Goal: Information Seeking & Learning: Check status

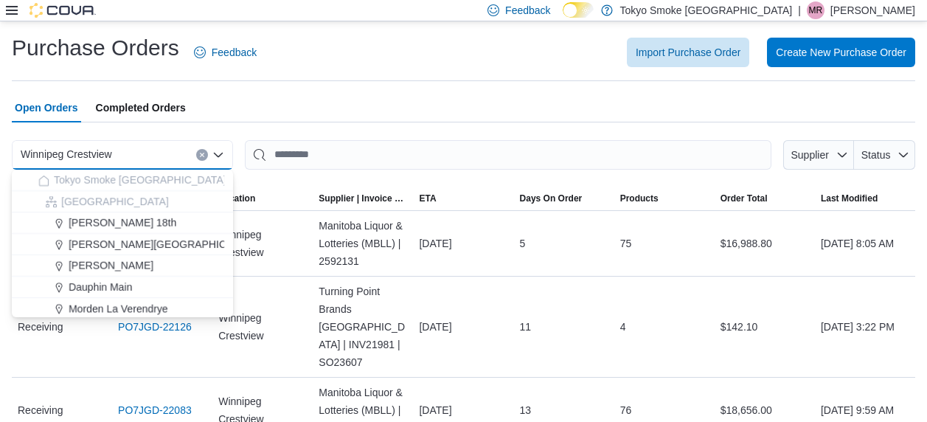
scroll to position [74, 0]
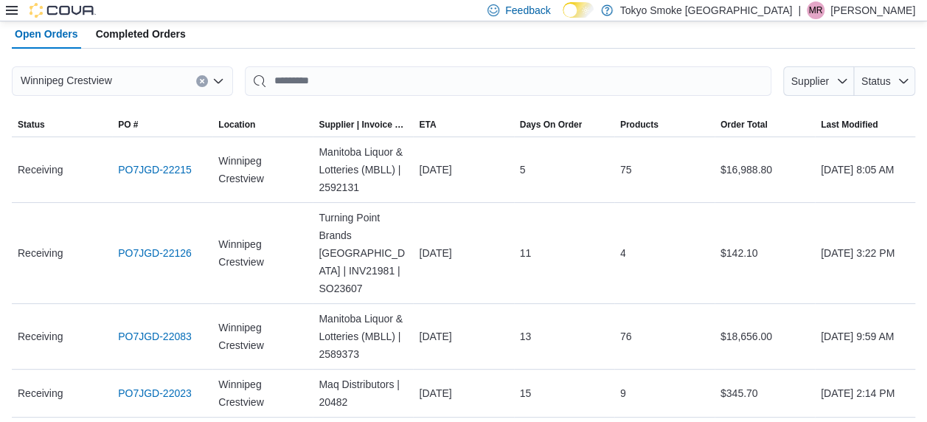
click at [10, 1] on div at bounding box center [51, 10] width 90 height 21
click at [10, 4] on icon at bounding box center [12, 10] width 12 height 12
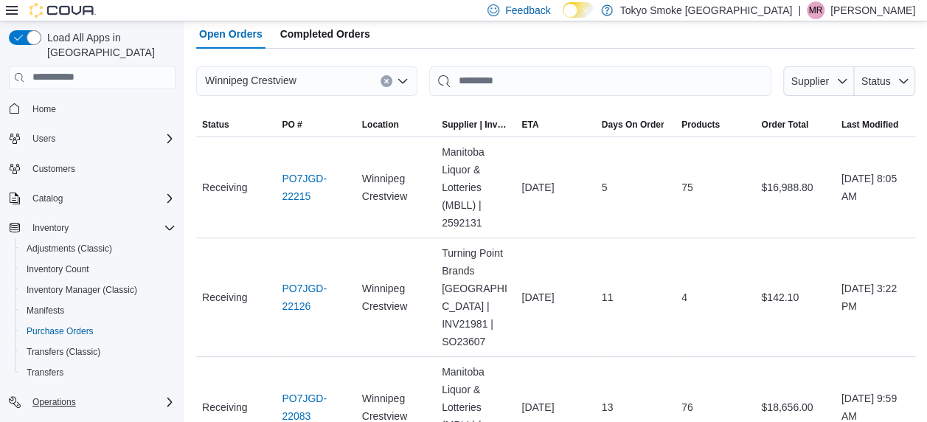
scroll to position [43, 0]
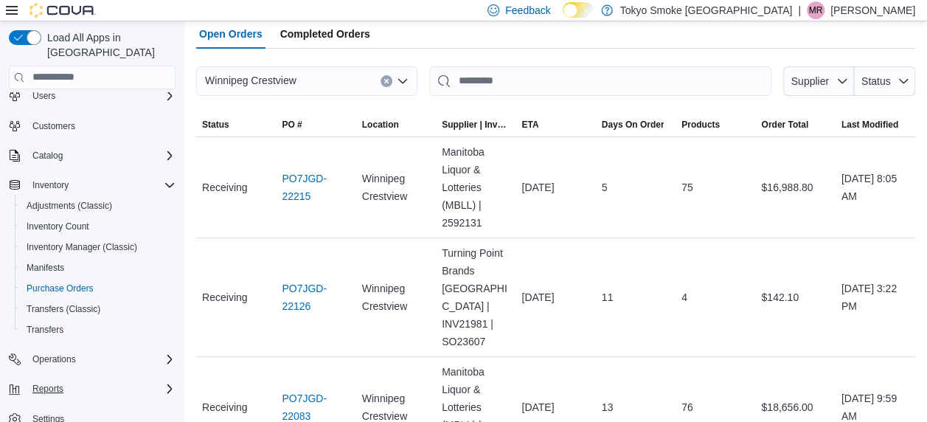
click at [71, 380] on div "Reports" at bounding box center [101, 389] width 149 height 18
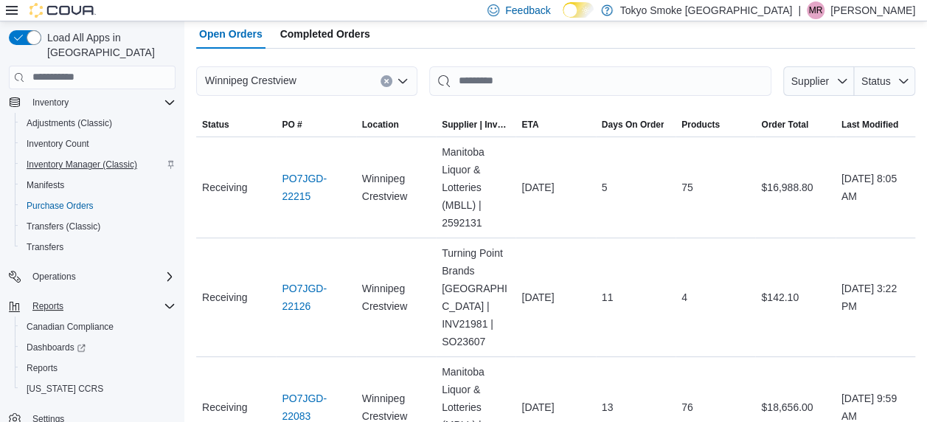
scroll to position [125, 0]
click at [34, 362] on span "Reports" at bounding box center [42, 368] width 31 height 12
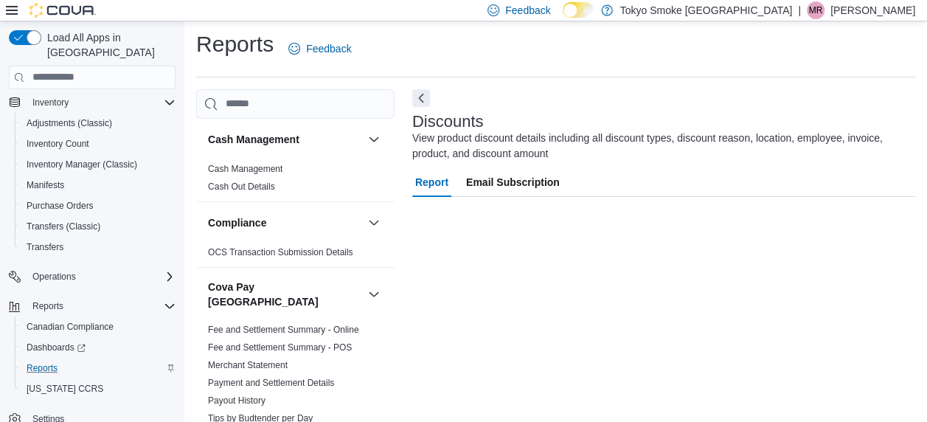
scroll to position [125, 0]
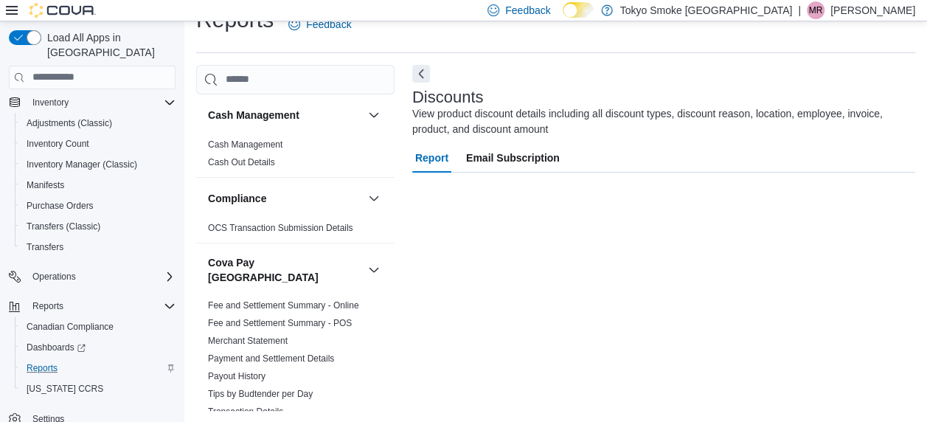
click at [7, 4] on icon at bounding box center [12, 10] width 12 height 12
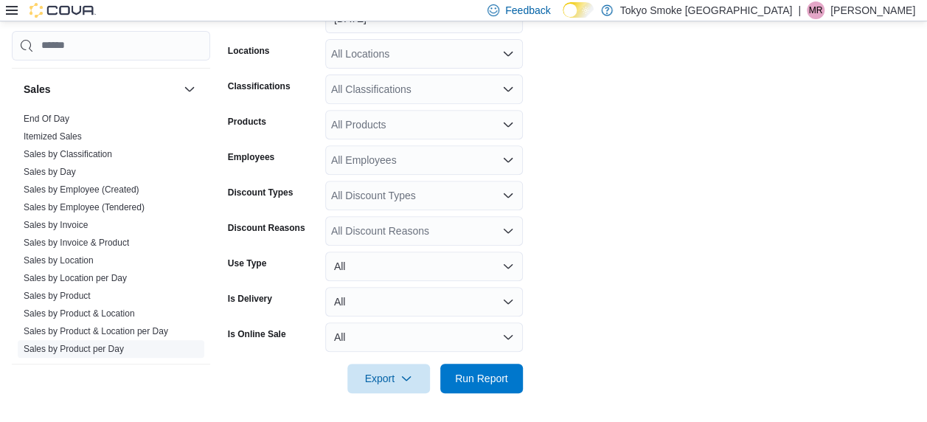
scroll to position [1203, 0]
click at [89, 274] on link "Sales by Location per Day" at bounding box center [75, 279] width 103 height 10
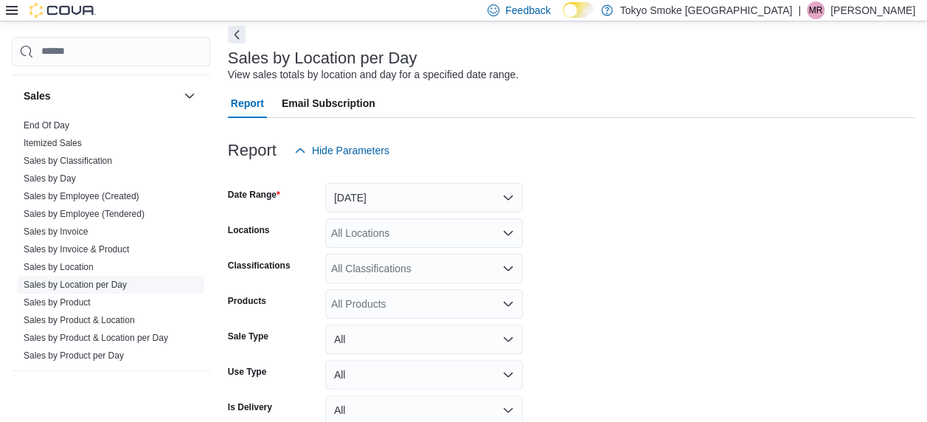
scroll to position [34, 0]
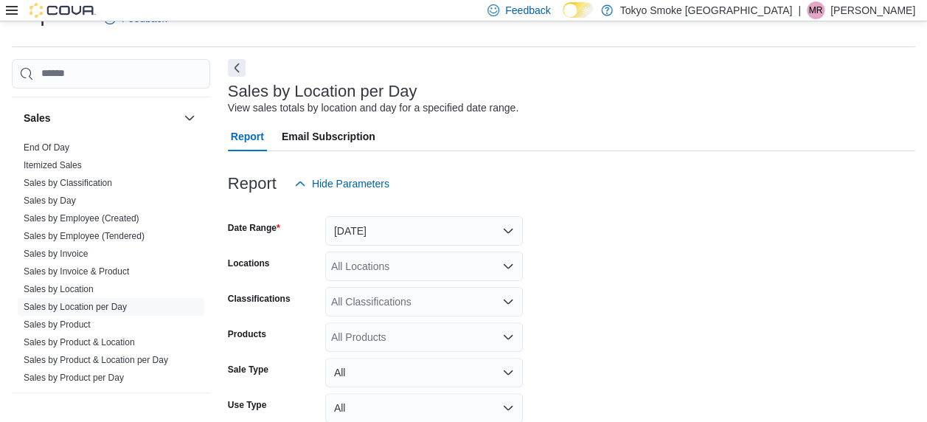
click at [431, 252] on div "All Locations" at bounding box center [424, 267] width 198 height 30
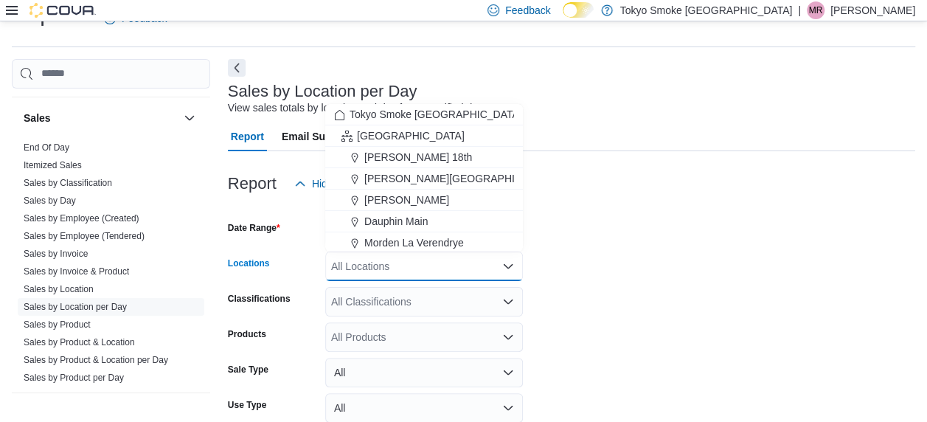
click at [602, 217] on form "Date Range [DATE] Locations All Locations Combo box. Selected. Combo box input.…" at bounding box center [572, 348] width 688 height 301
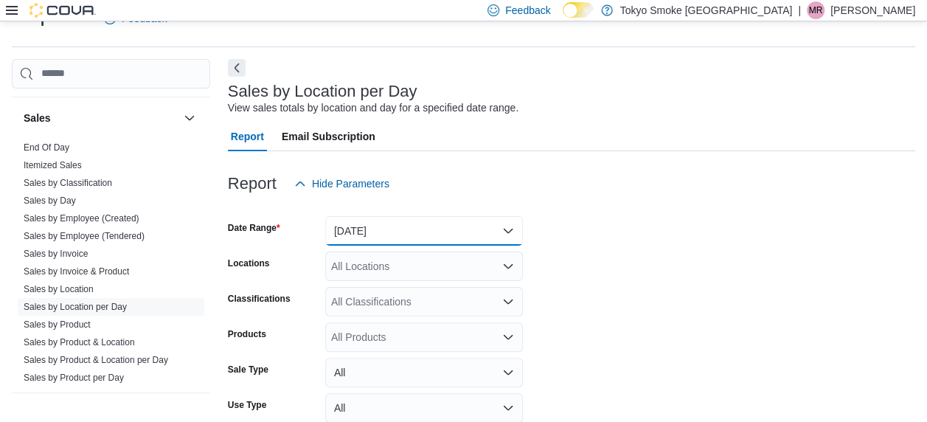
click at [465, 220] on button "[DATE]" at bounding box center [424, 231] width 198 height 30
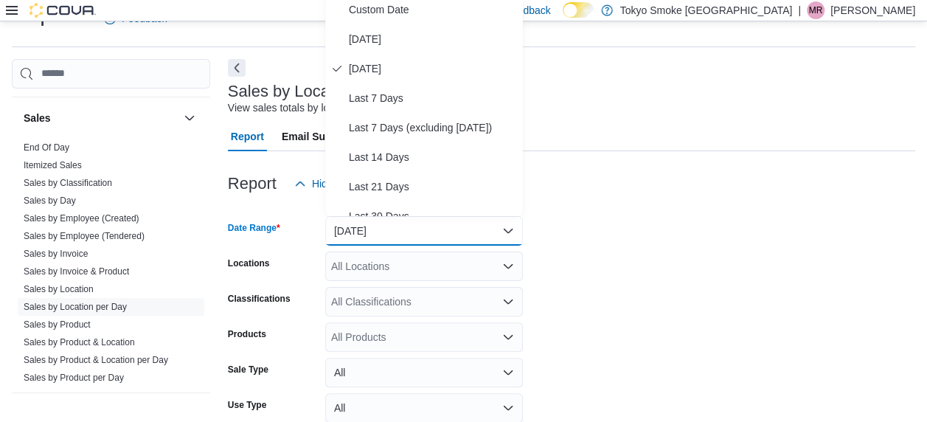
scroll to position [28, 0]
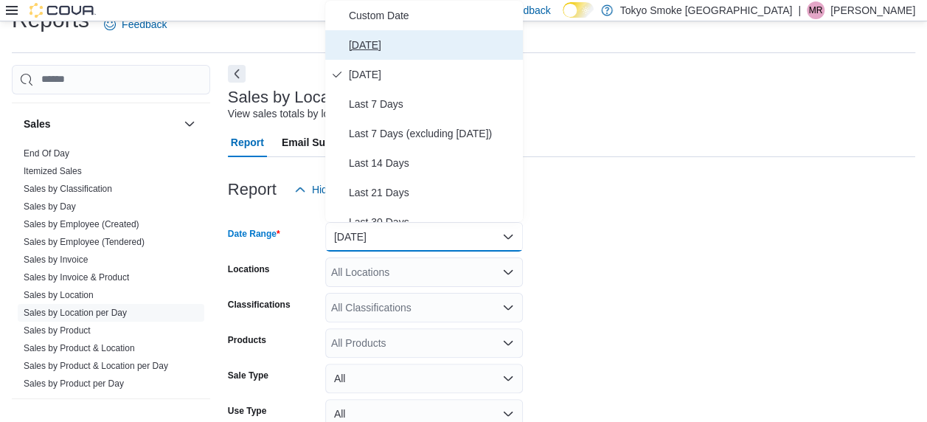
click at [385, 49] on span "[DATE]" at bounding box center [433, 45] width 168 height 18
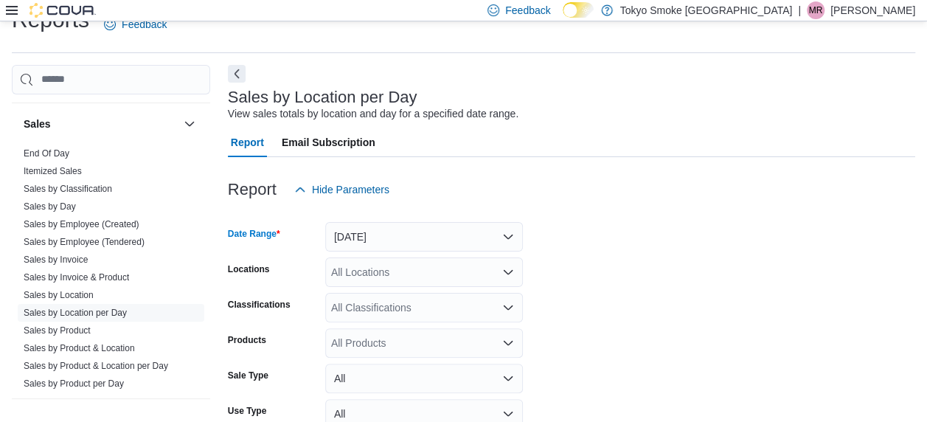
click at [390, 270] on div "All Locations" at bounding box center [424, 273] width 198 height 30
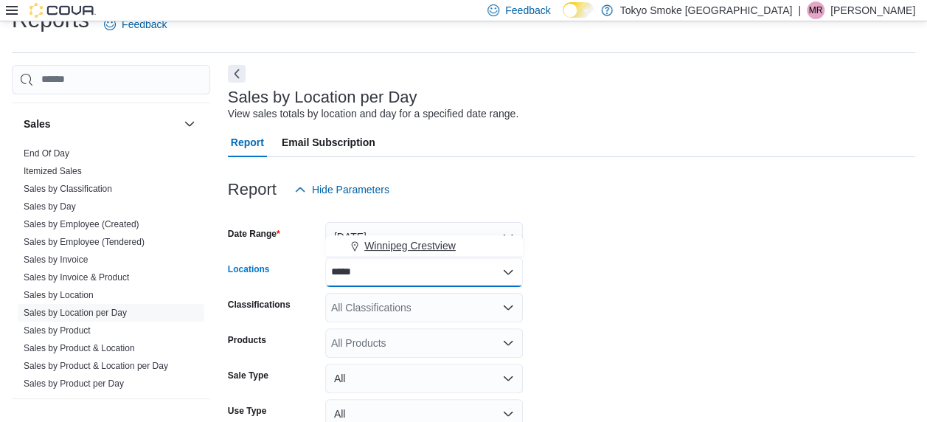
type input "*****"
click at [452, 247] on span "Winnipeg Crestview" at bounding box center [410, 245] width 91 height 15
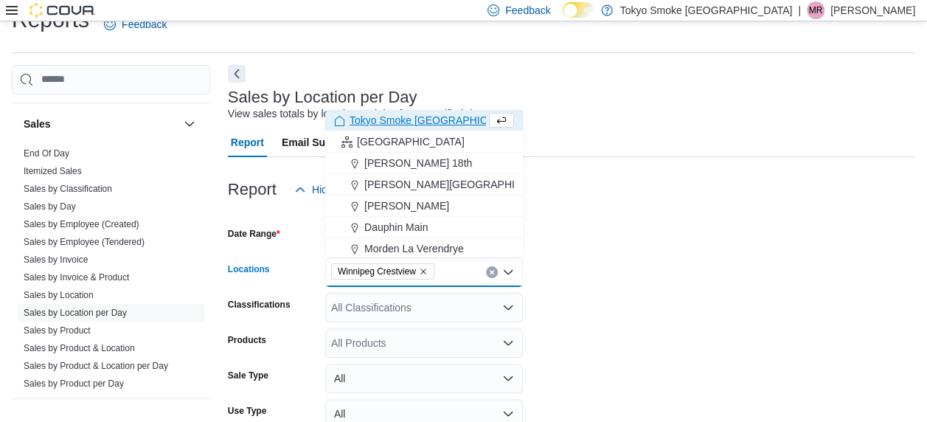
click at [577, 274] on form "Date Range [DATE] Locations [GEOGRAPHIC_DATA] [GEOGRAPHIC_DATA] Combo box. Sele…" at bounding box center [572, 354] width 688 height 301
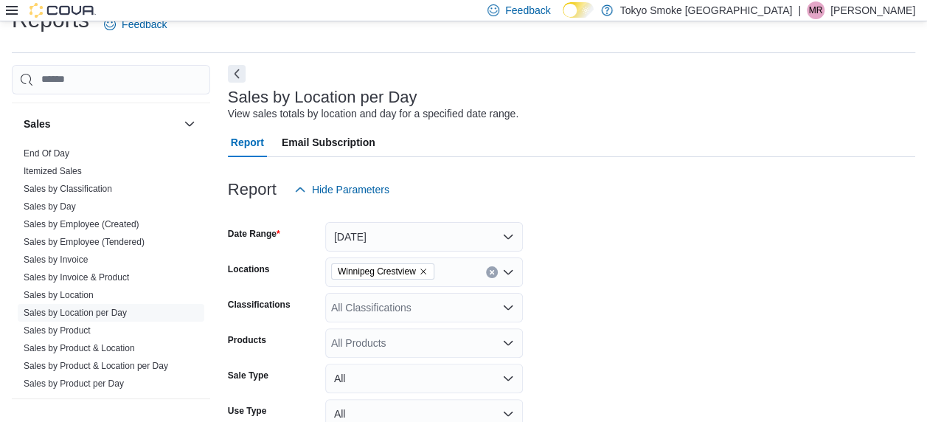
scroll to position [140, 0]
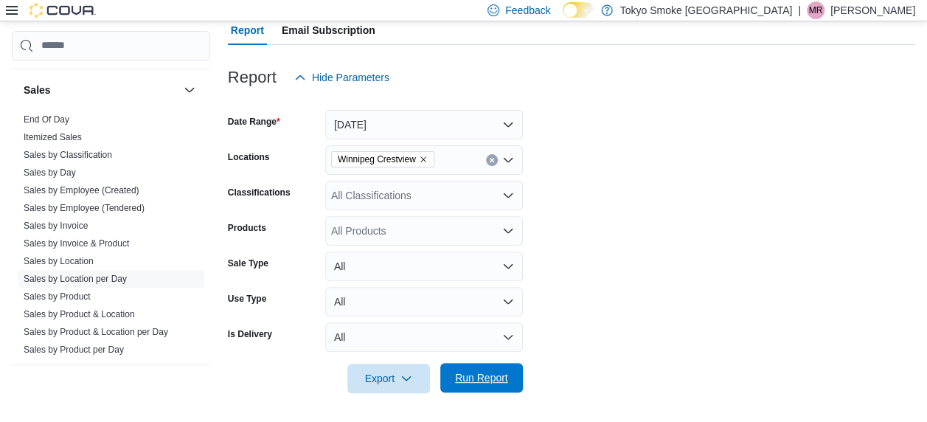
click at [472, 372] on span "Run Report" at bounding box center [481, 377] width 53 height 15
